Goal: Transaction & Acquisition: Purchase product/service

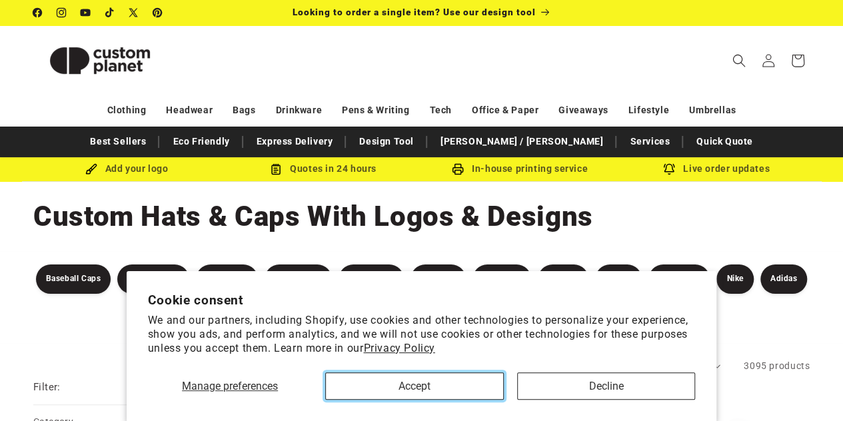
click at [413, 387] on button "Accept" at bounding box center [414, 386] width 178 height 27
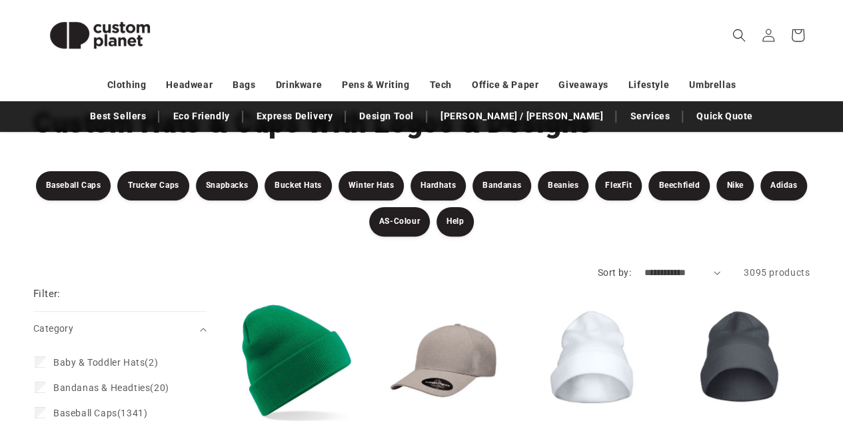
scroll to position [94, 0]
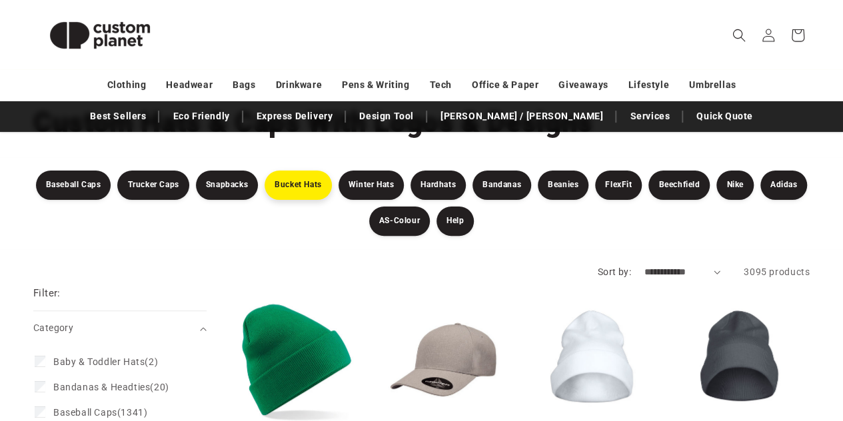
click at [282, 174] on link "Bucket Hats" at bounding box center [298, 185] width 67 height 29
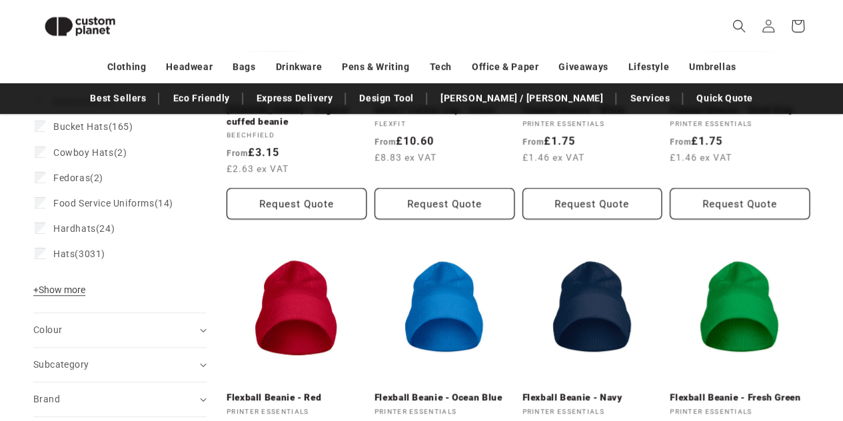
scroll to position [413, 0]
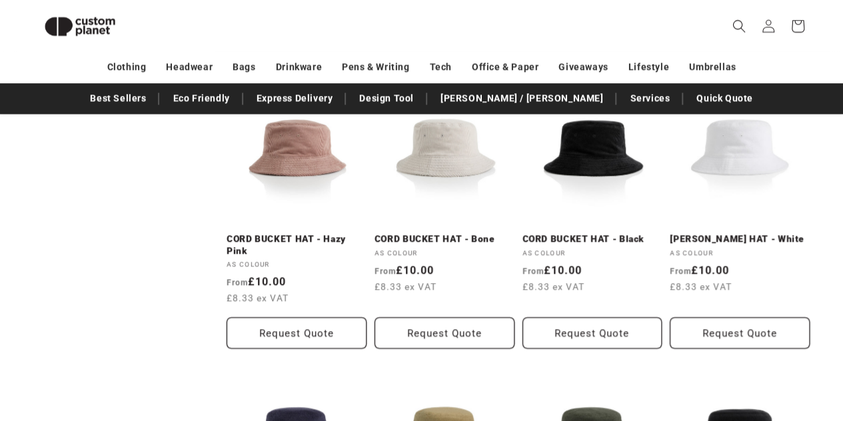
scroll to position [767, 0]
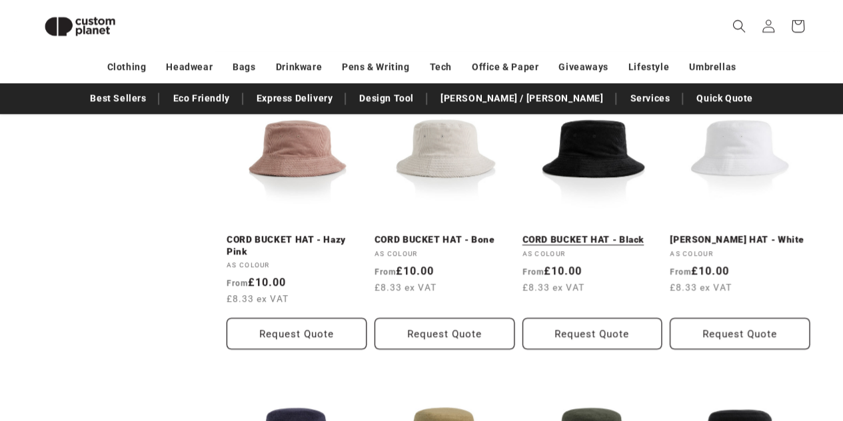
click at [620, 234] on link "CORD BUCKET HAT - Black" at bounding box center [593, 240] width 140 height 12
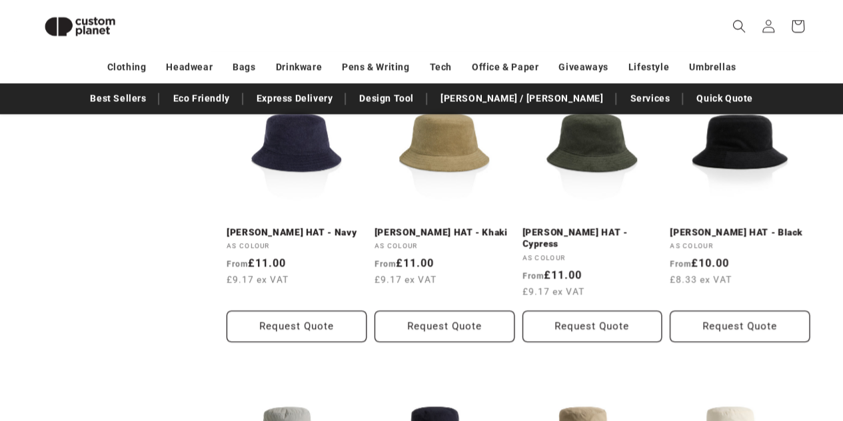
scroll to position [1063, 0]
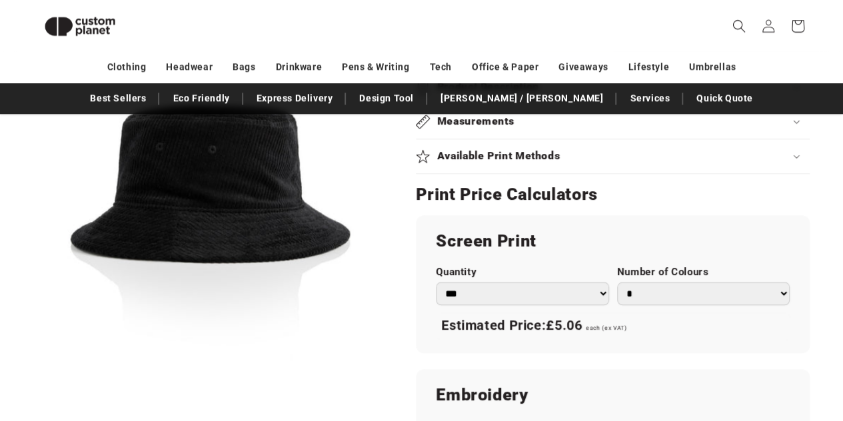
scroll to position [631, 0]
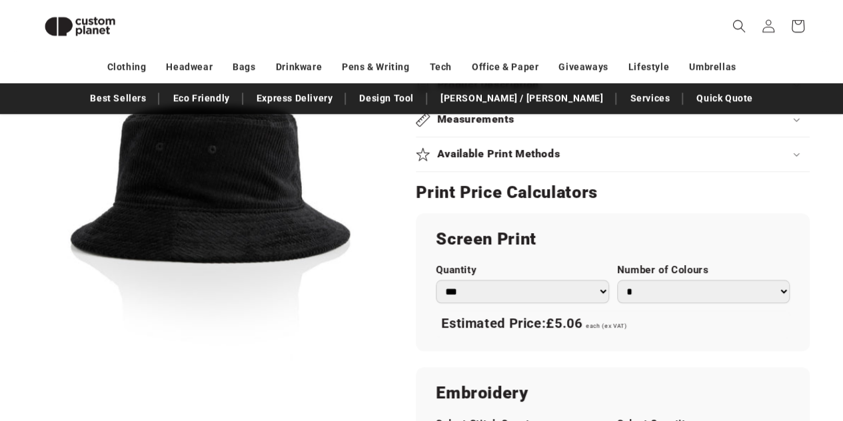
click at [463, 289] on select "*** *** *** **** **** **** ***** *****" at bounding box center [522, 291] width 173 height 23
click at [33, 369] on button "Open media 1 in modal" at bounding box center [33, 369] width 0 height 0
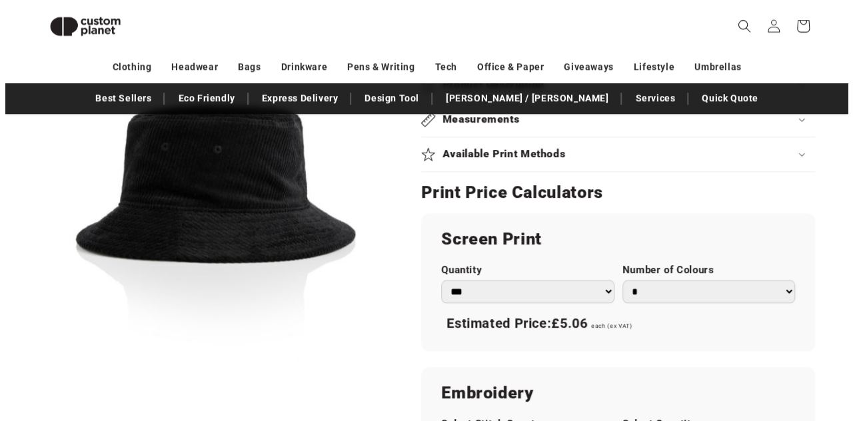
scroll to position [13, 0]
